Goal: Understand site structure

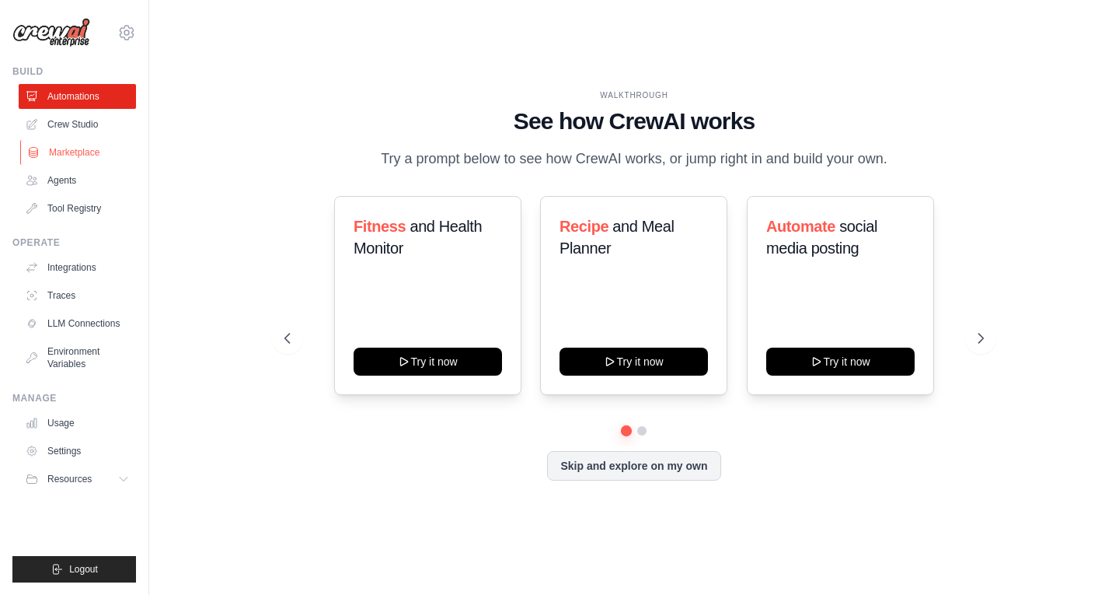
click at [88, 147] on link "Marketplace" at bounding box center [78, 152] width 117 height 25
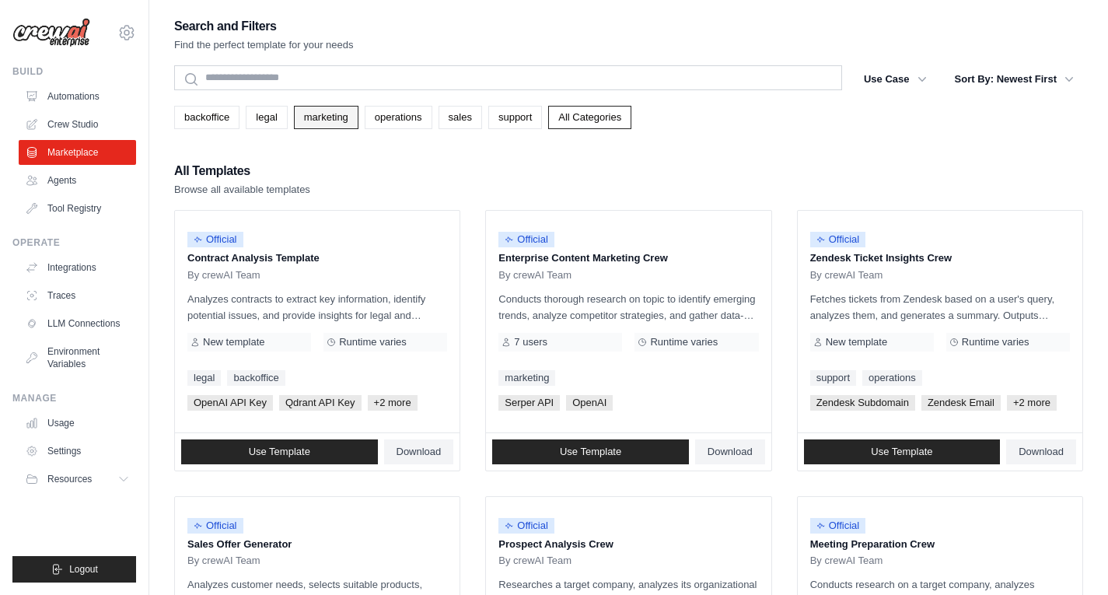
click at [340, 119] on link "marketing" at bounding box center [326, 117] width 65 height 23
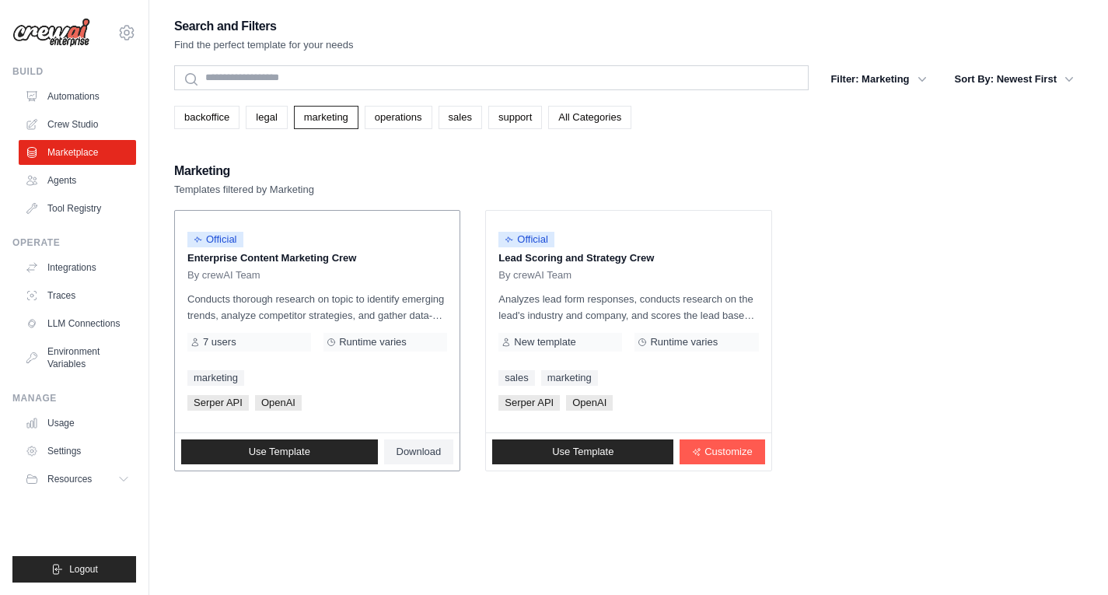
click at [338, 261] on p "Enterprise Content Marketing Crew" at bounding box center [317, 258] width 260 height 16
click at [286, 455] on span "Use Template" at bounding box center [279, 451] width 61 height 12
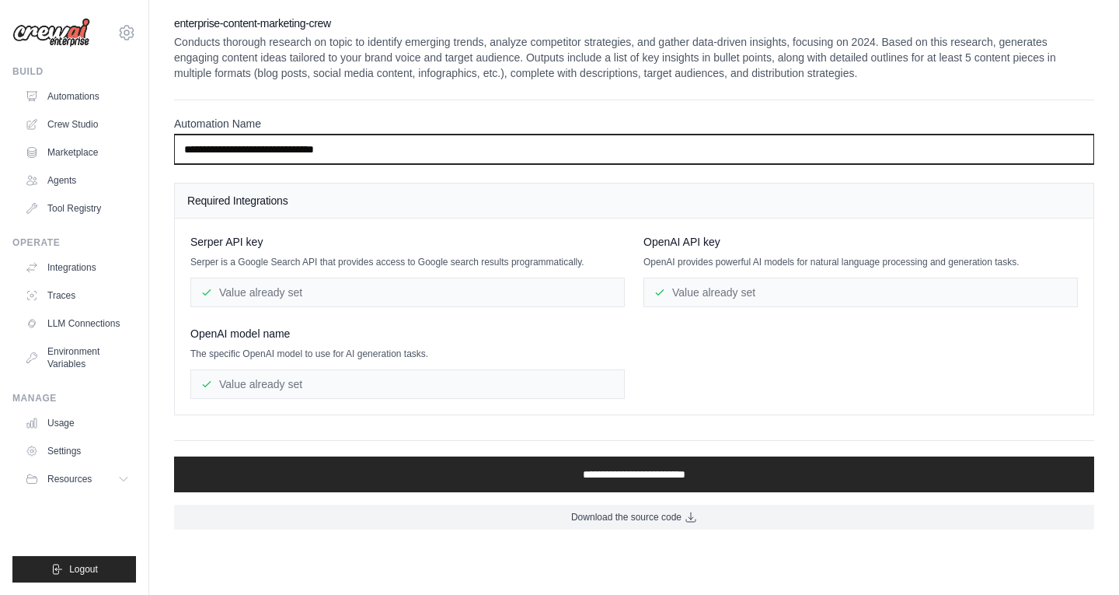
click at [375, 156] on input "**********" at bounding box center [634, 149] width 920 height 30
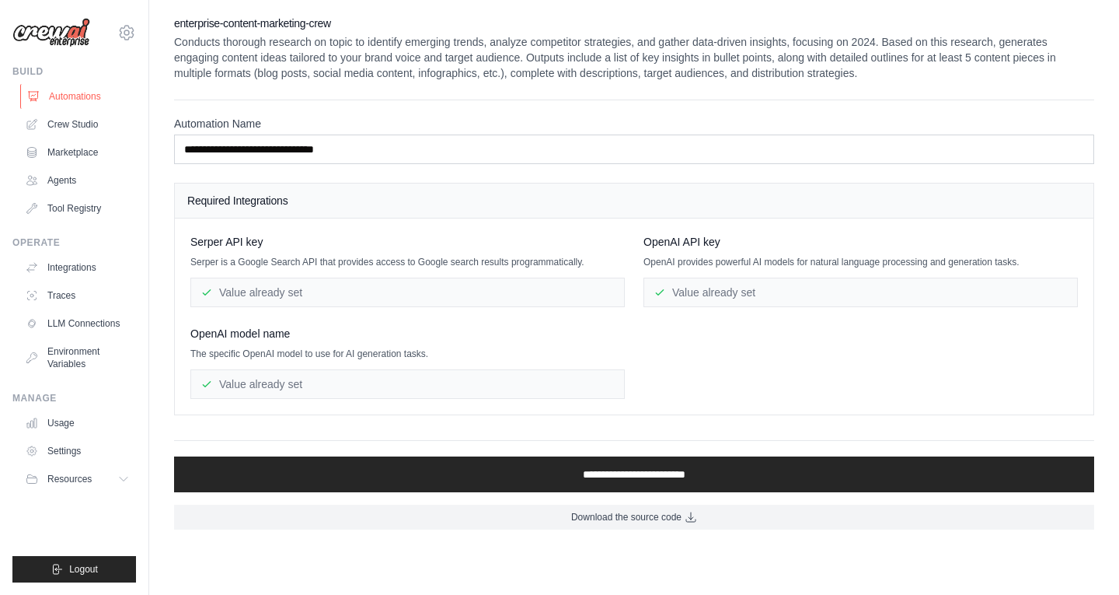
click at [83, 98] on link "Automations" at bounding box center [78, 96] width 117 height 25
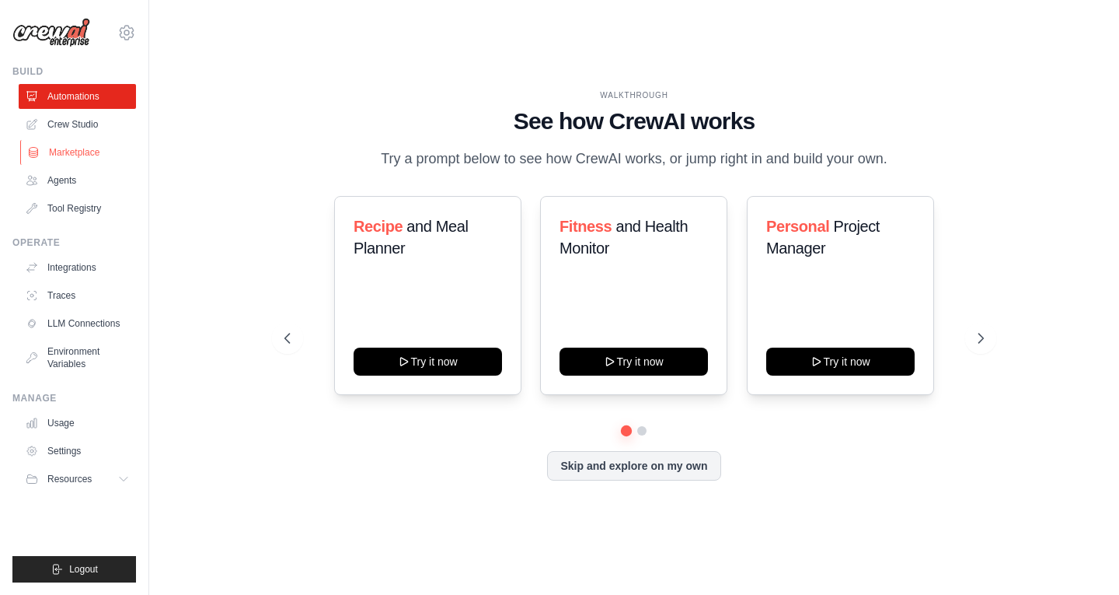
click at [105, 152] on link "Marketplace" at bounding box center [78, 152] width 117 height 25
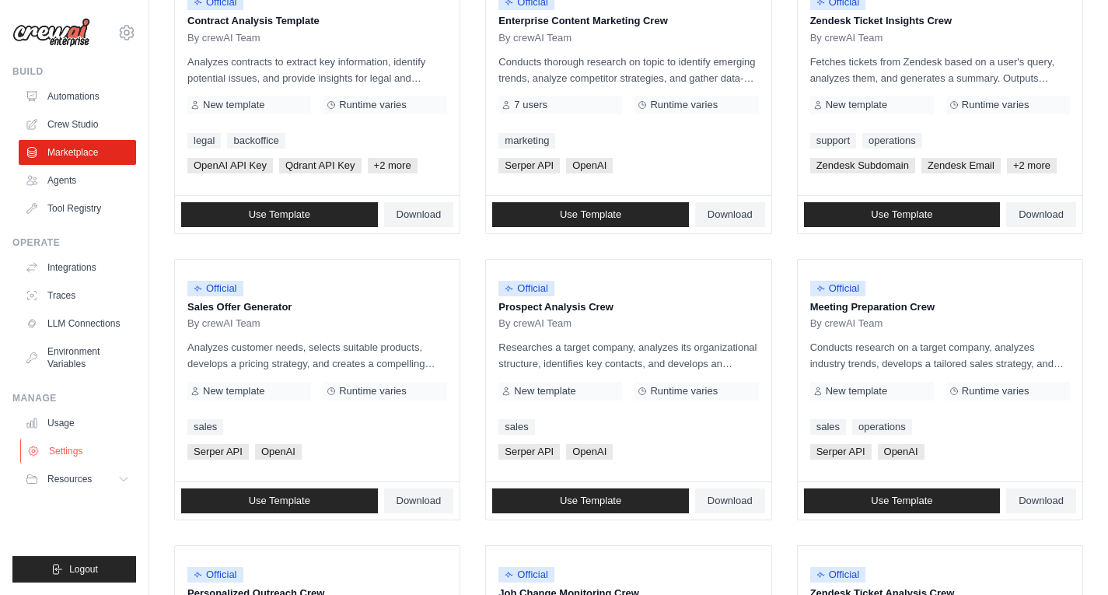
scroll to position [233, 0]
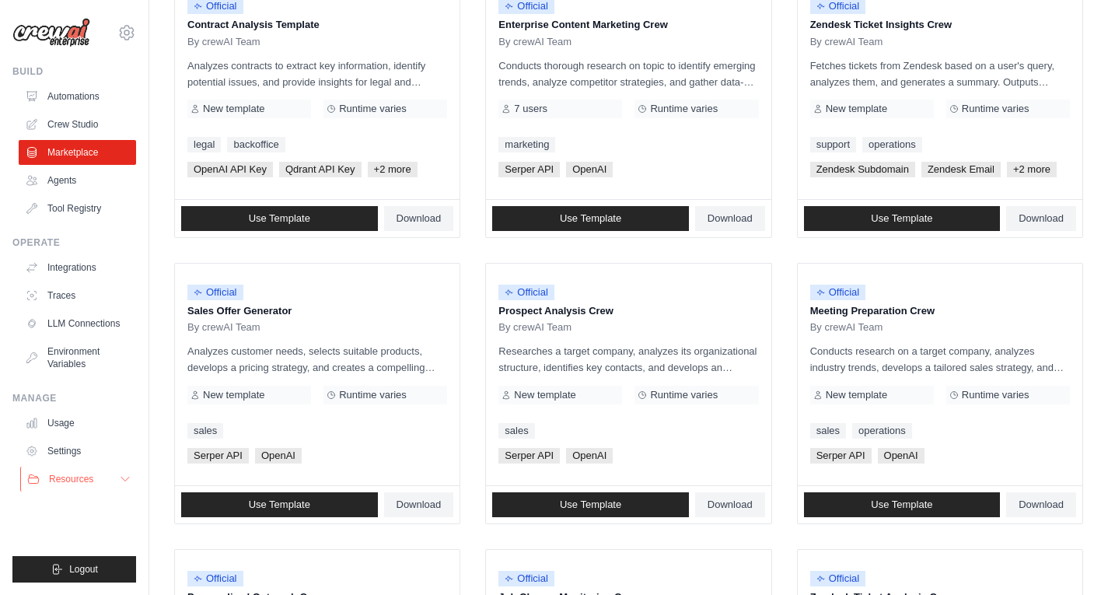
click at [119, 472] on button "Resources" at bounding box center [78, 478] width 117 height 25
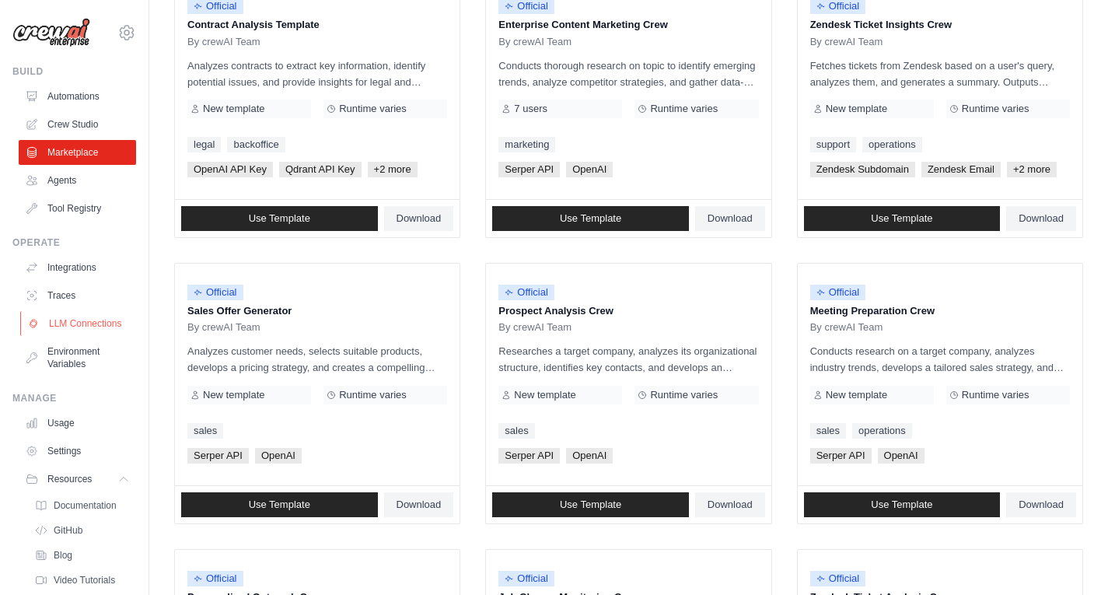
click at [87, 336] on link "LLM Connections" at bounding box center [78, 323] width 117 height 25
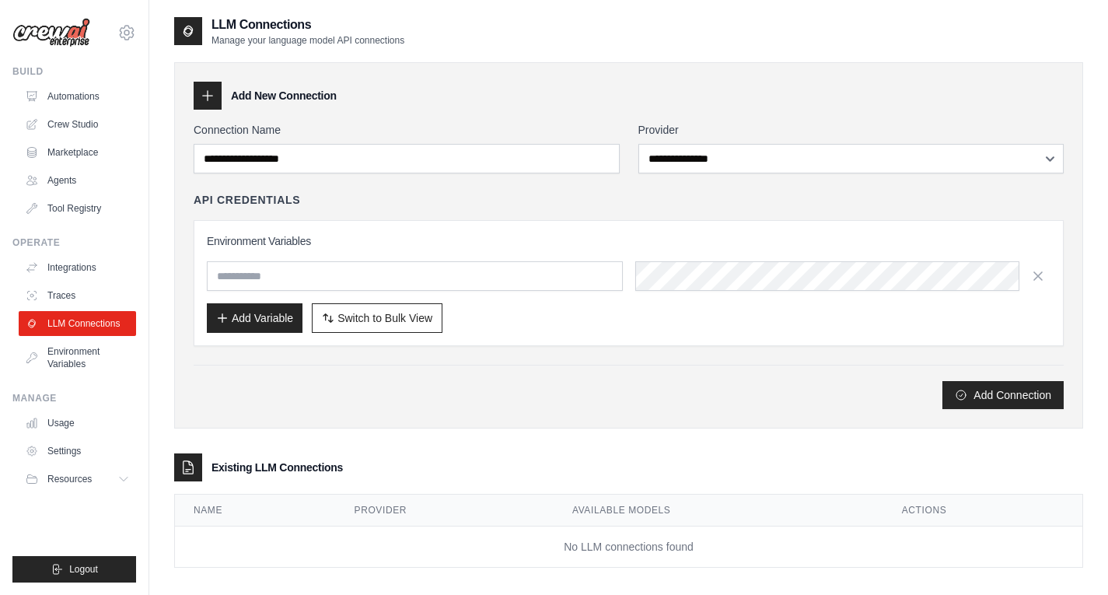
click at [85, 370] on link "Environment Variables" at bounding box center [77, 357] width 117 height 37
click at [82, 356] on link "Environment Variables" at bounding box center [78, 357] width 117 height 37
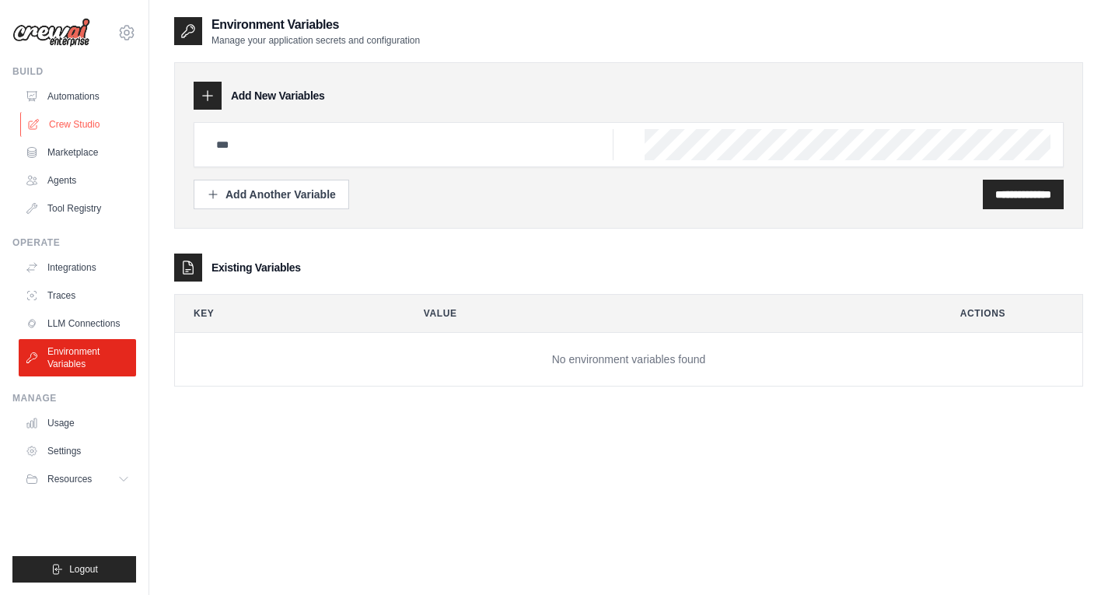
click at [113, 114] on link "Crew Studio" at bounding box center [78, 124] width 117 height 25
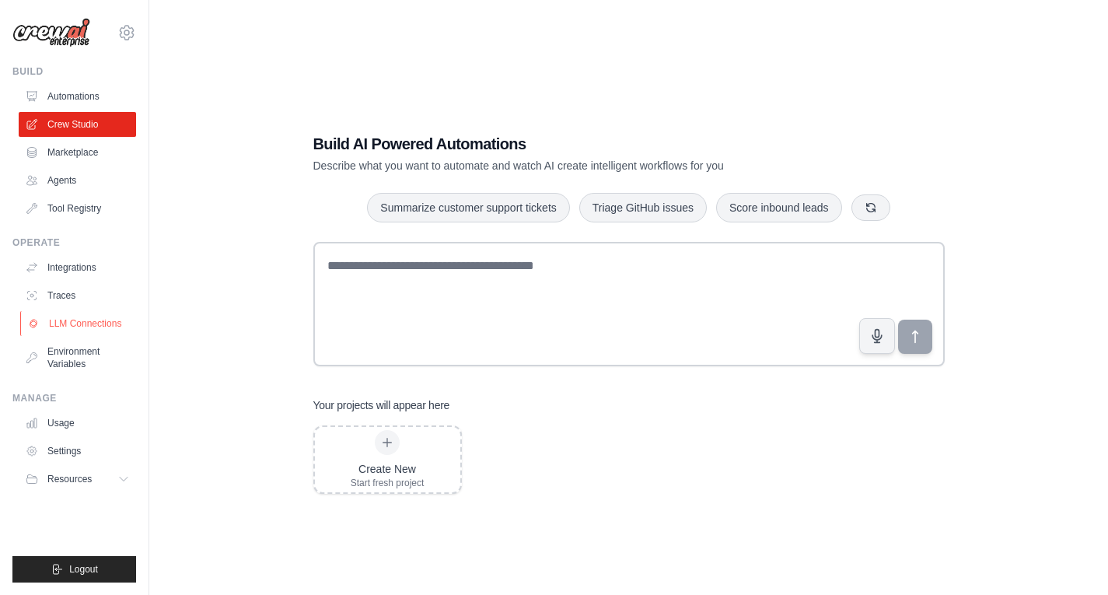
click at [103, 326] on link "LLM Connections" at bounding box center [78, 323] width 117 height 25
